Goal: Information Seeking & Learning: Find specific fact

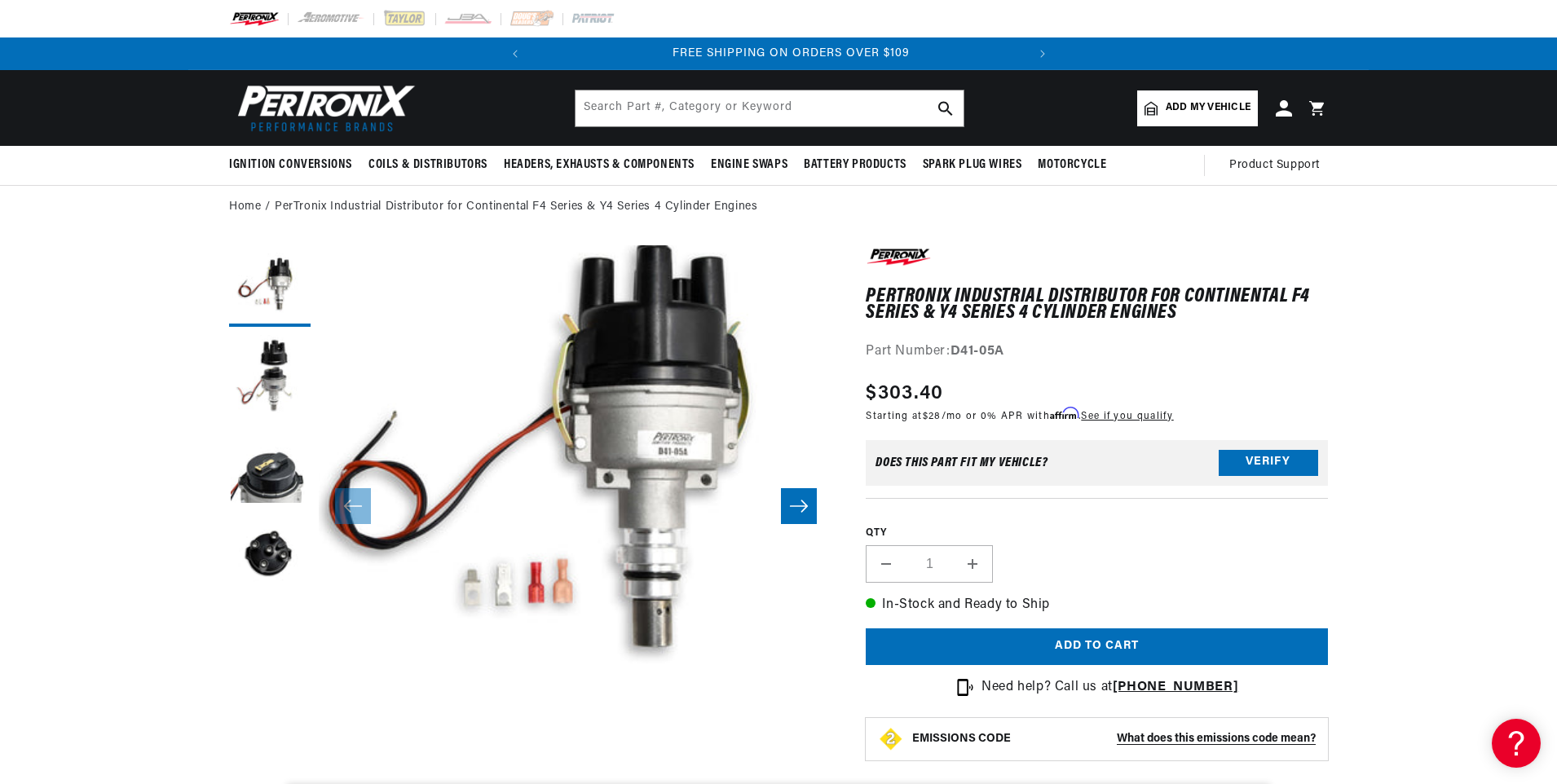
scroll to position [0, 494]
click at [644, 106] on input "text" at bounding box center [770, 108] width 388 height 36
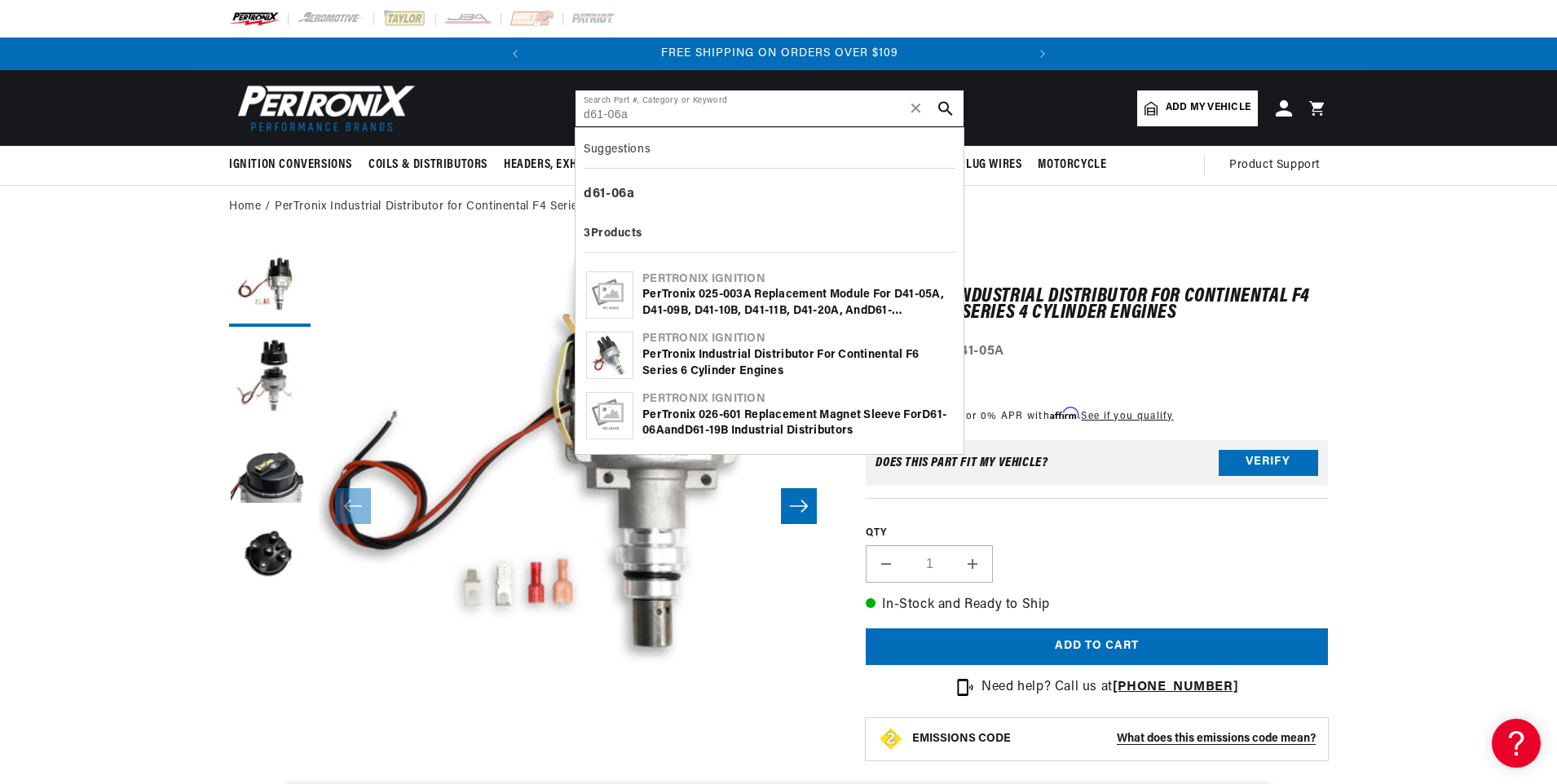
type input "d61-06a"
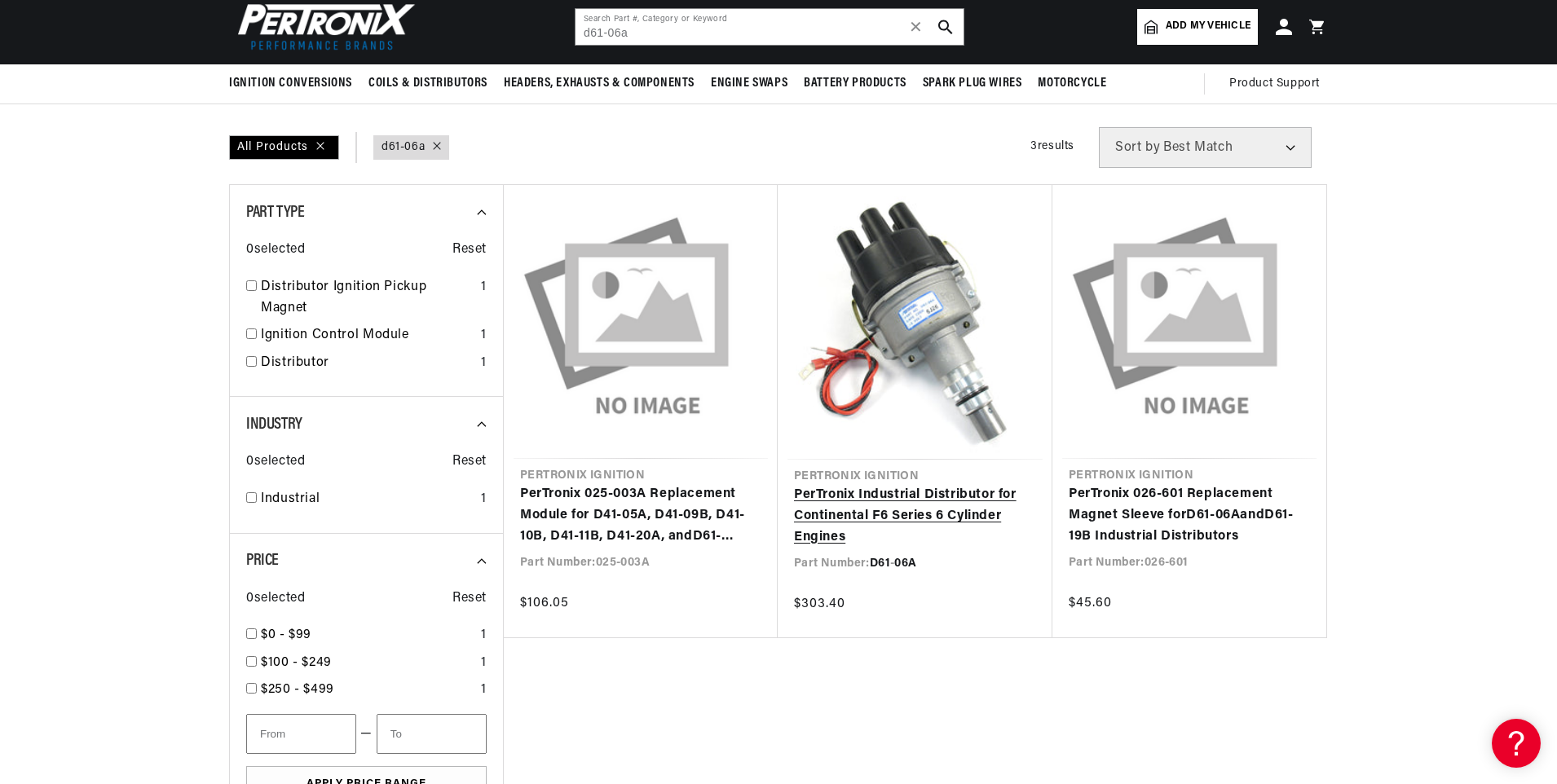
click at [900, 500] on link "PerTronix Industrial Distributor for Continental F6 Series 6 Cylinder Engines" at bounding box center [915, 517] width 242 height 63
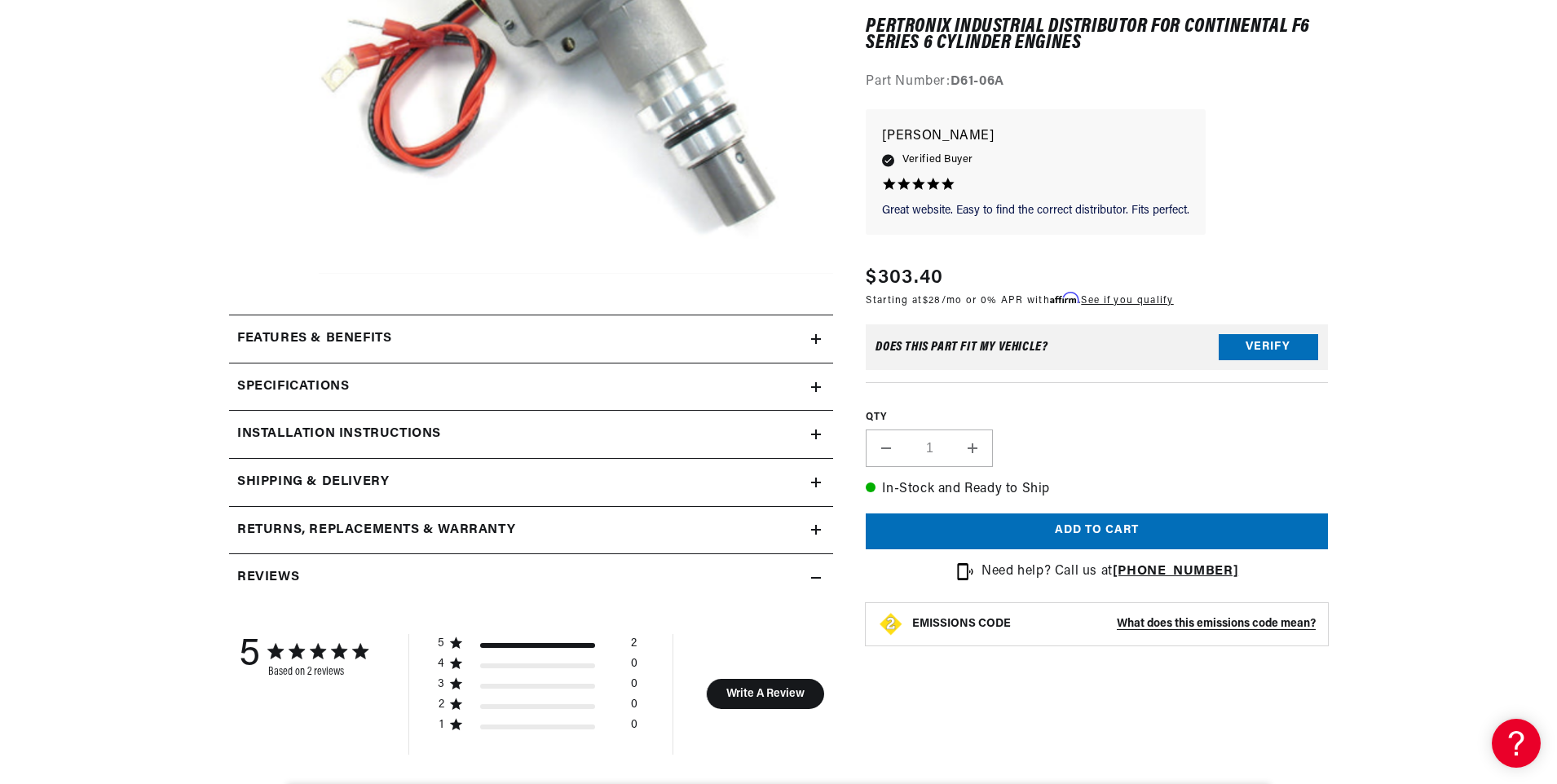
scroll to position [489, 0]
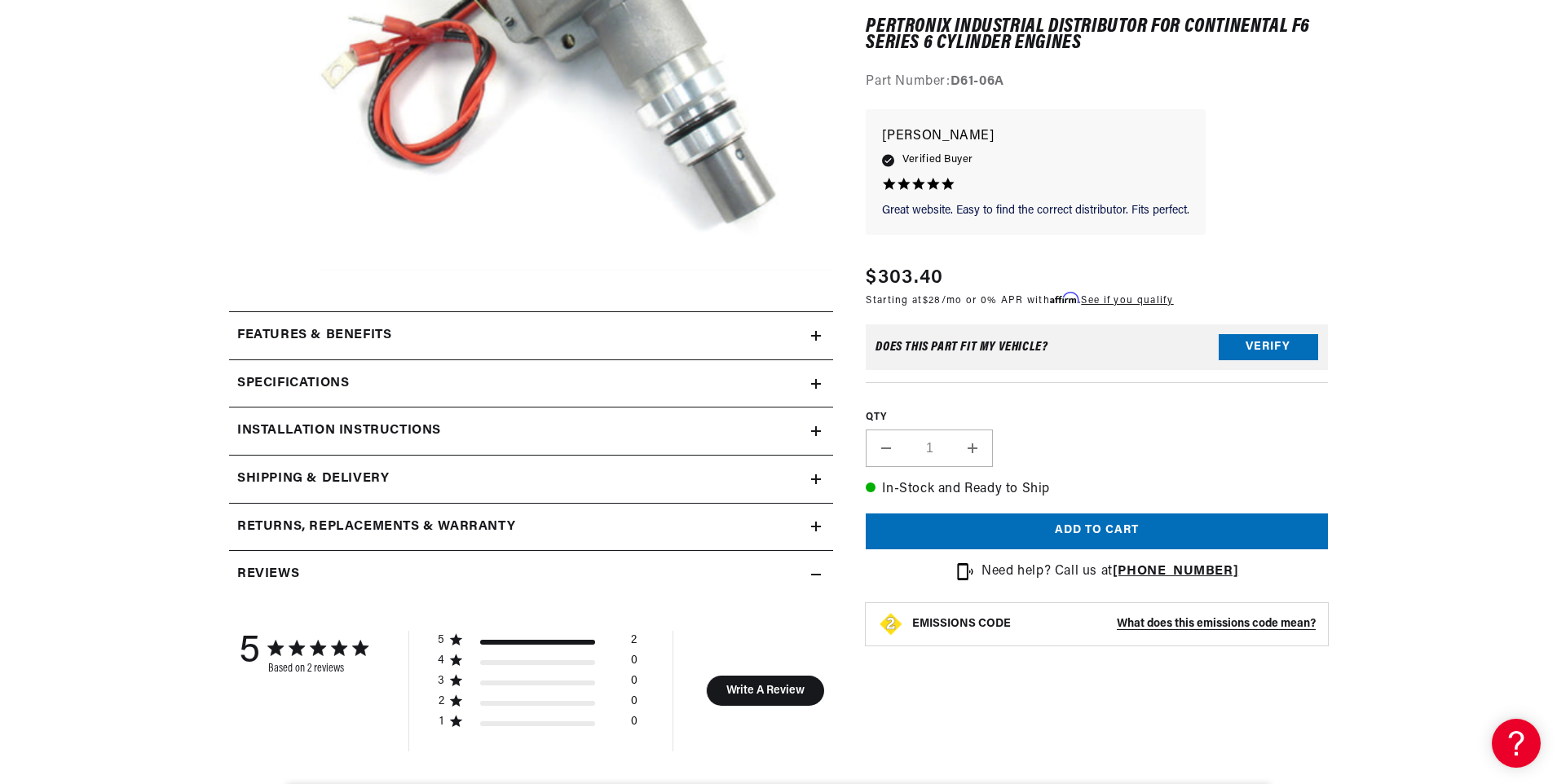
click at [320, 333] on h2 "Features & Benefits" at bounding box center [314, 336] width 154 height 21
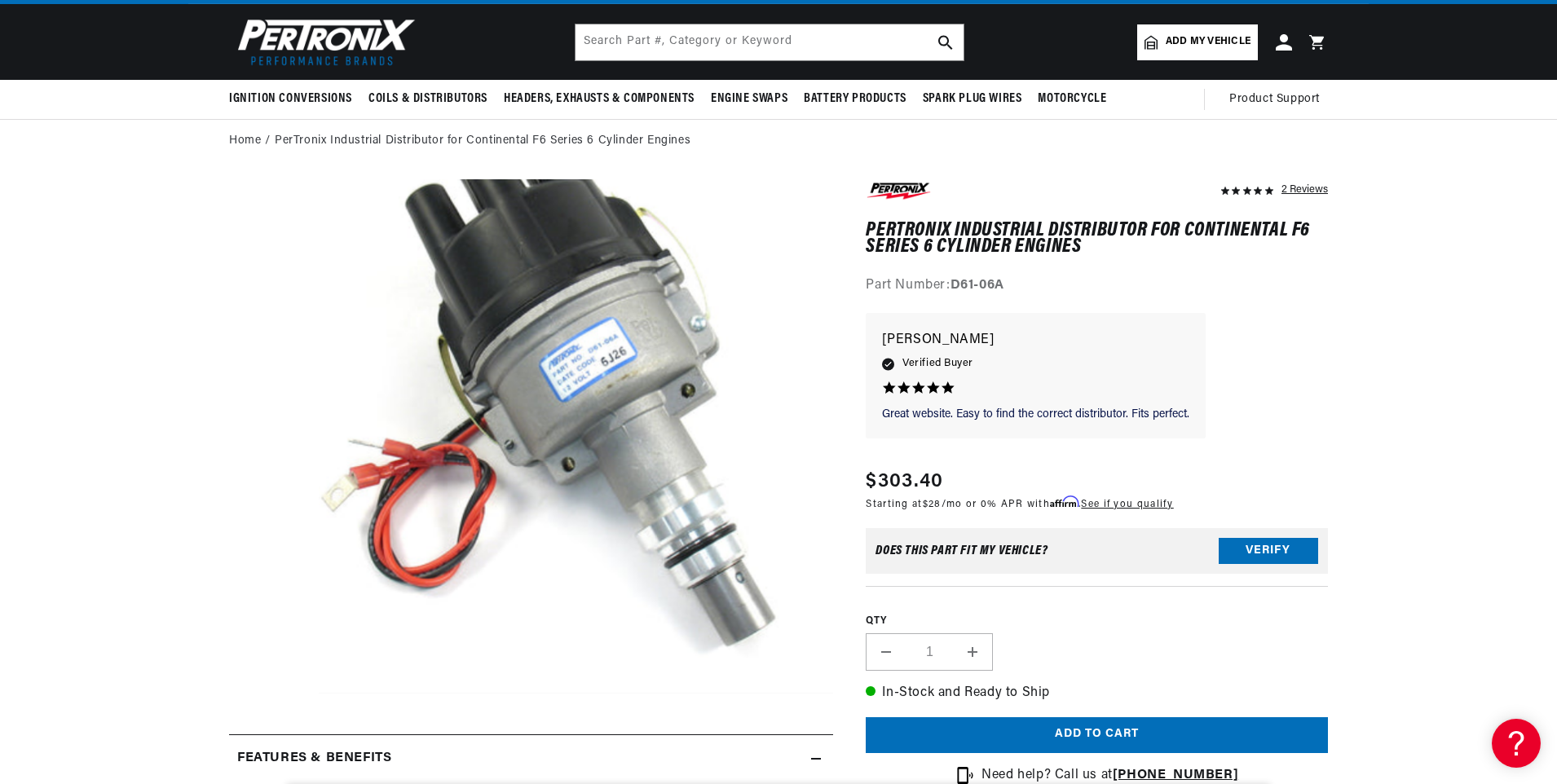
scroll to position [0, 0]
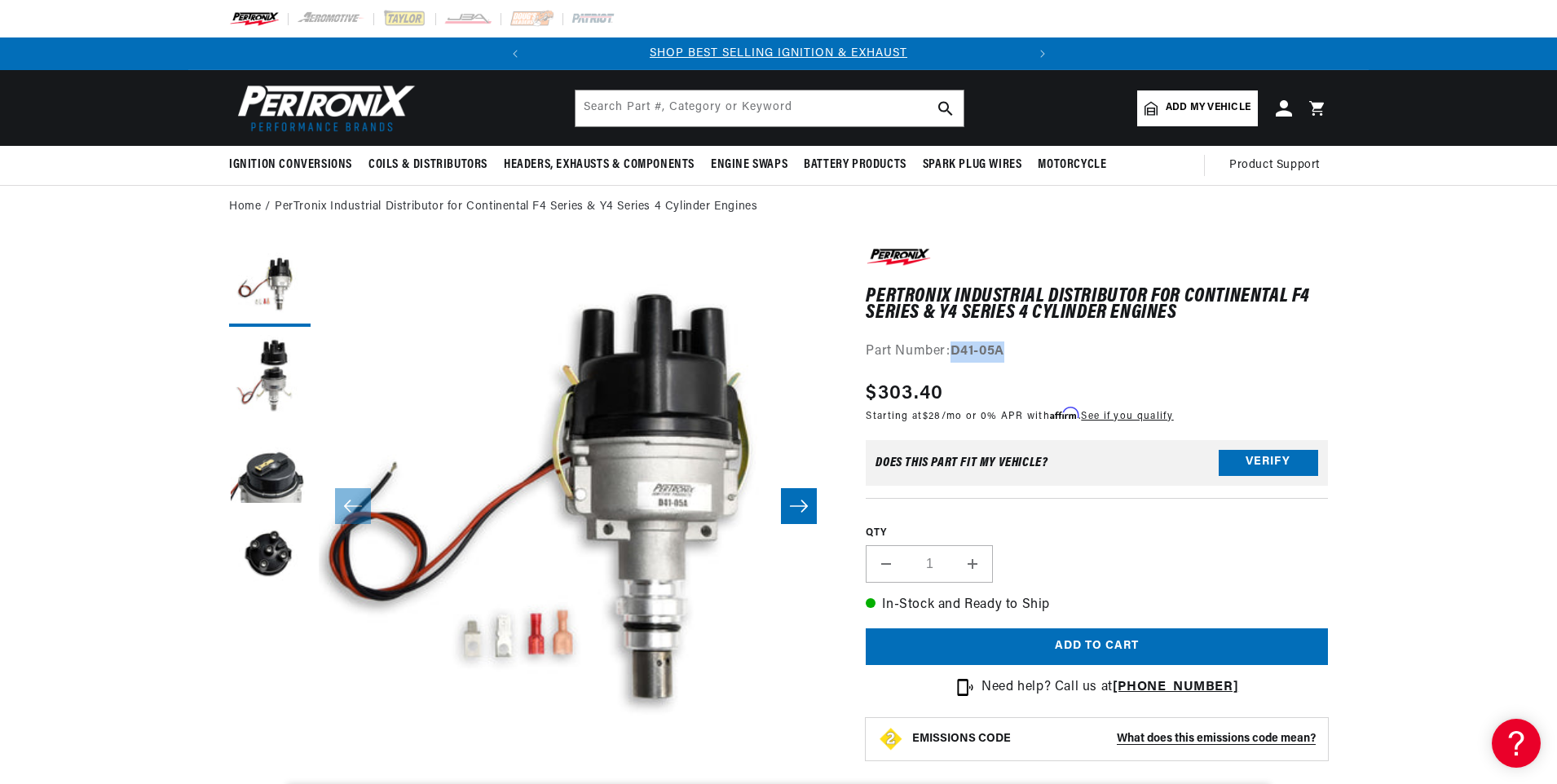
drag, startPoint x: 953, startPoint y: 342, endPoint x: 1015, endPoint y: 337, distance: 62.2
click at [1015, 337] on div "PerTronix Industrial Distributor for Continental F4 Series & Y4 Series 4 Cylind…" at bounding box center [1097, 304] width 463 height 117
drag, startPoint x: 1015, startPoint y: 337, endPoint x: 992, endPoint y: 350, distance: 26.4
copy strong "D41-05A"
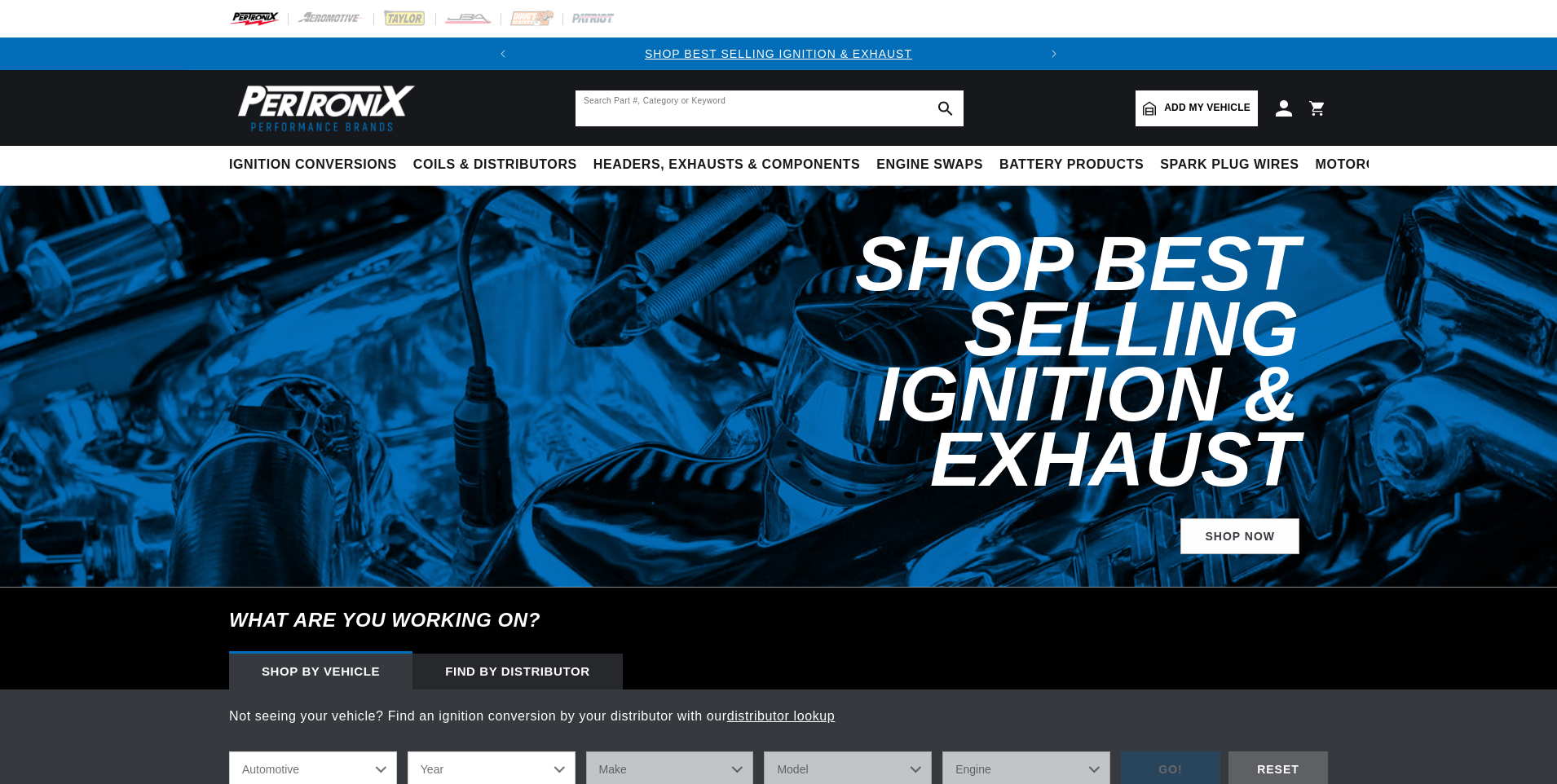
click at [628, 112] on input "text" at bounding box center [770, 108] width 388 height 36
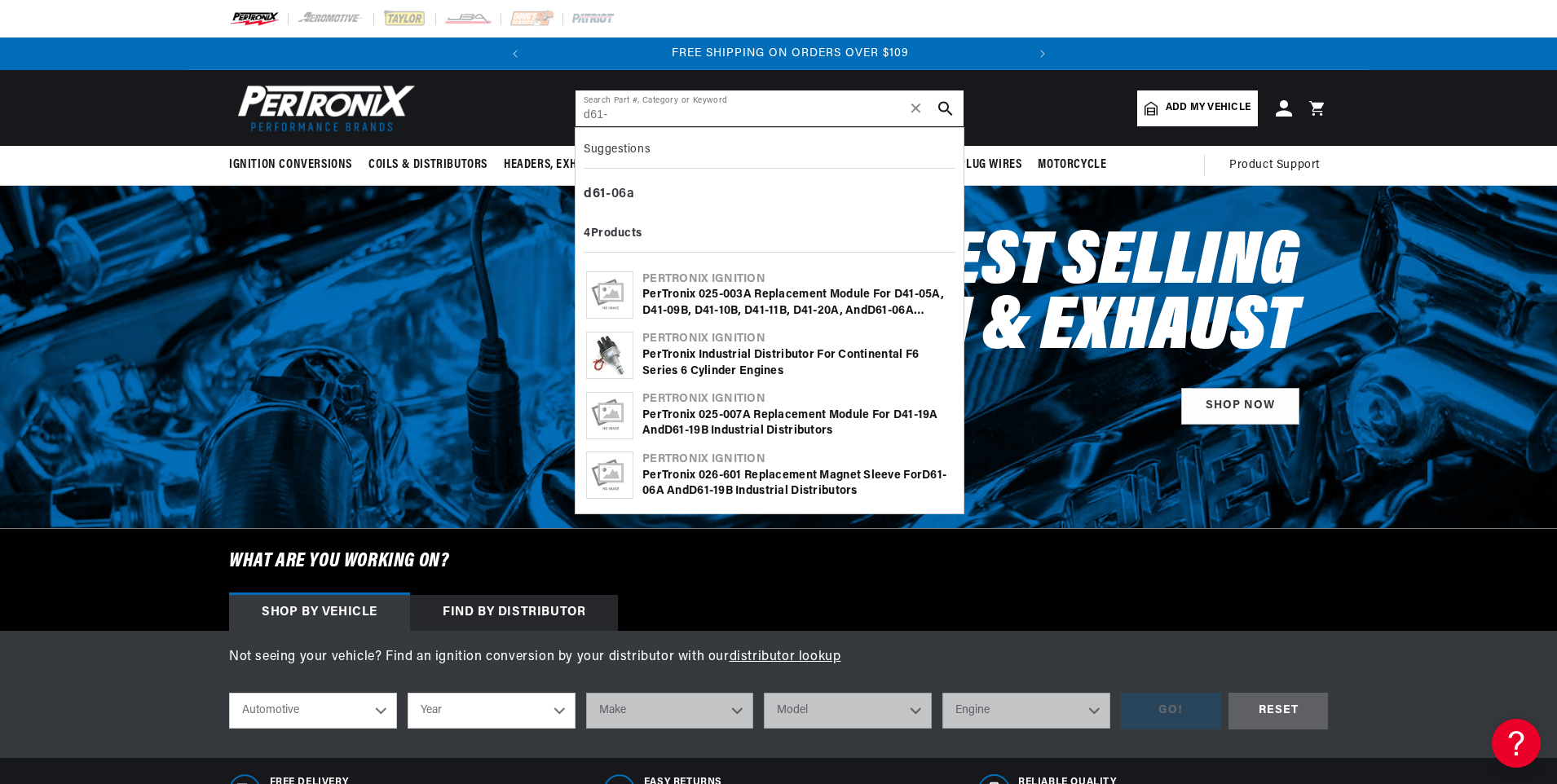
scroll to position [0, 494]
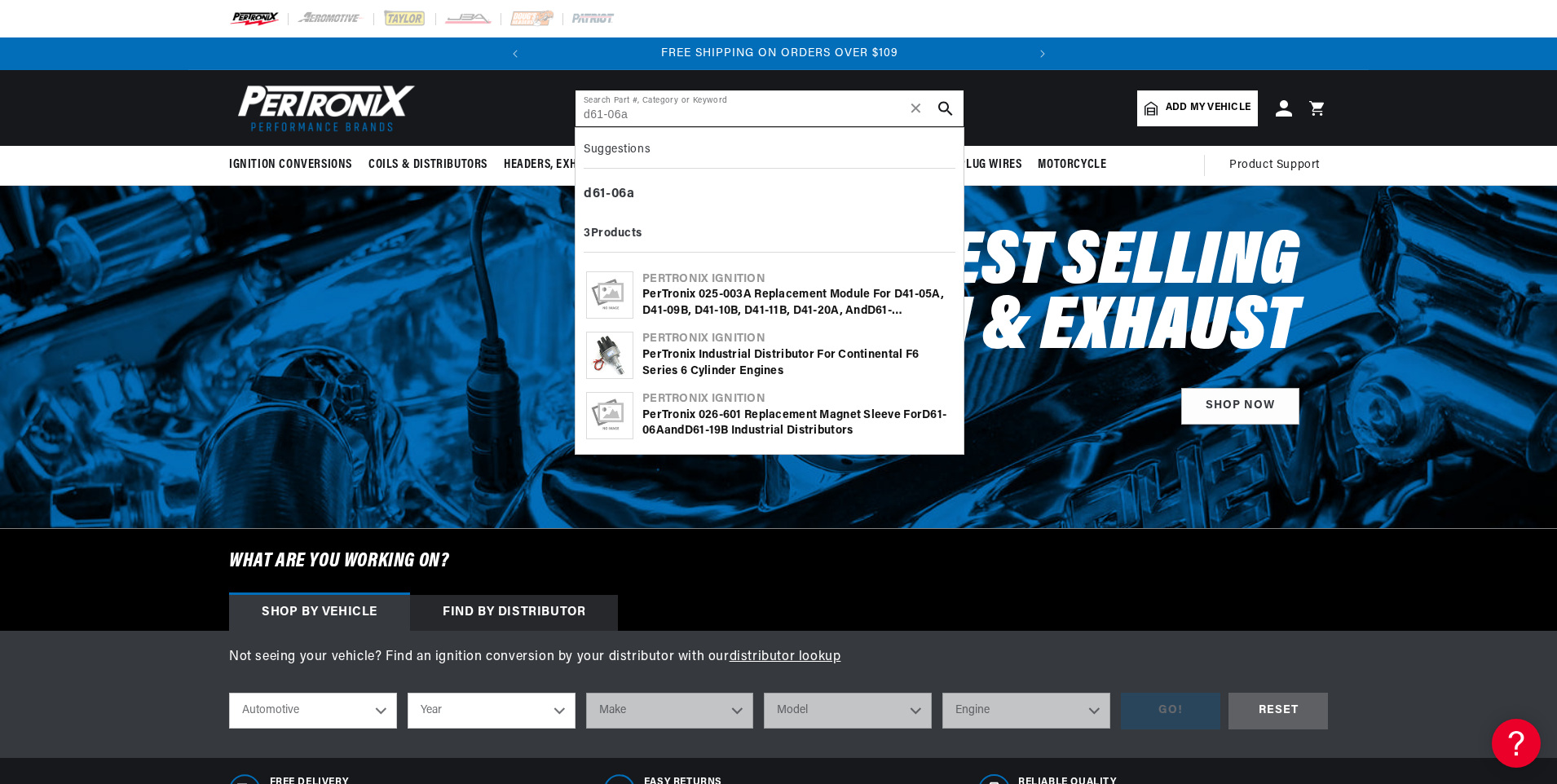
type input "d61-06a"
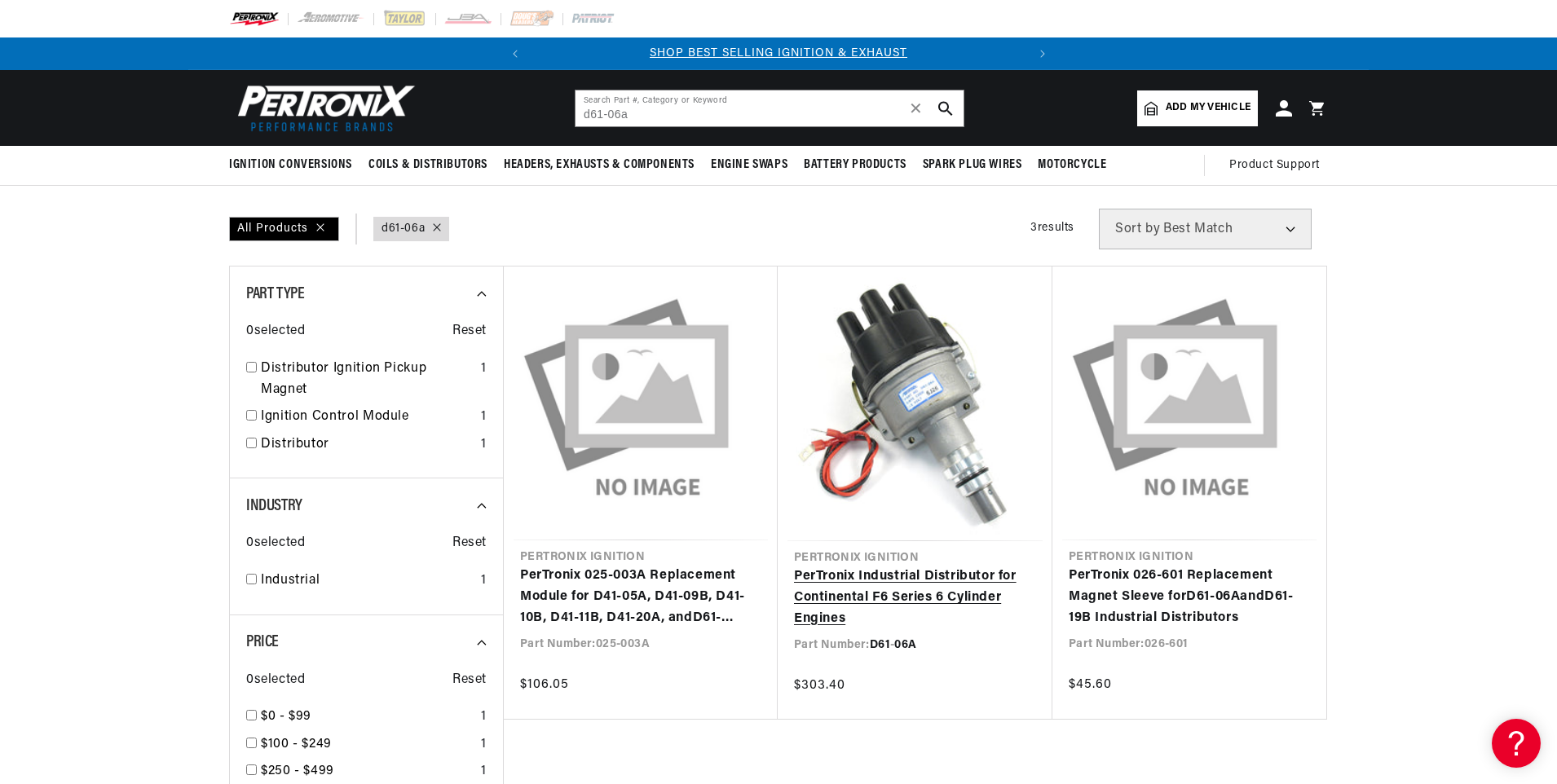
click at [883, 589] on link "PerTronix Industrial Distributor for Continental F6 Series 6 Cylinder Engines" at bounding box center [915, 598] width 242 height 63
